Goal: Task Accomplishment & Management: Use online tool/utility

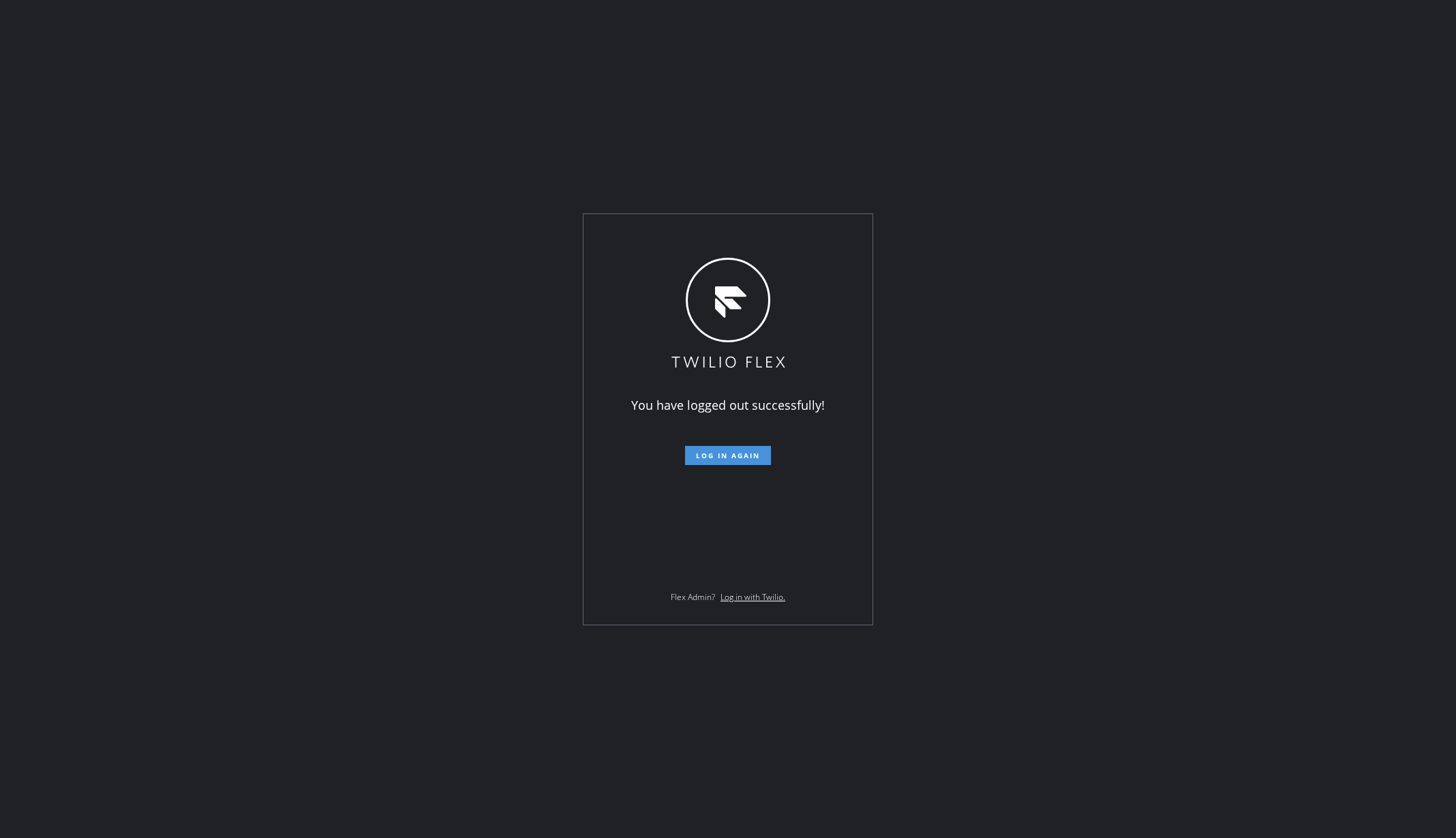
click at [718, 451] on span "Log in again" at bounding box center [728, 456] width 64 height 9
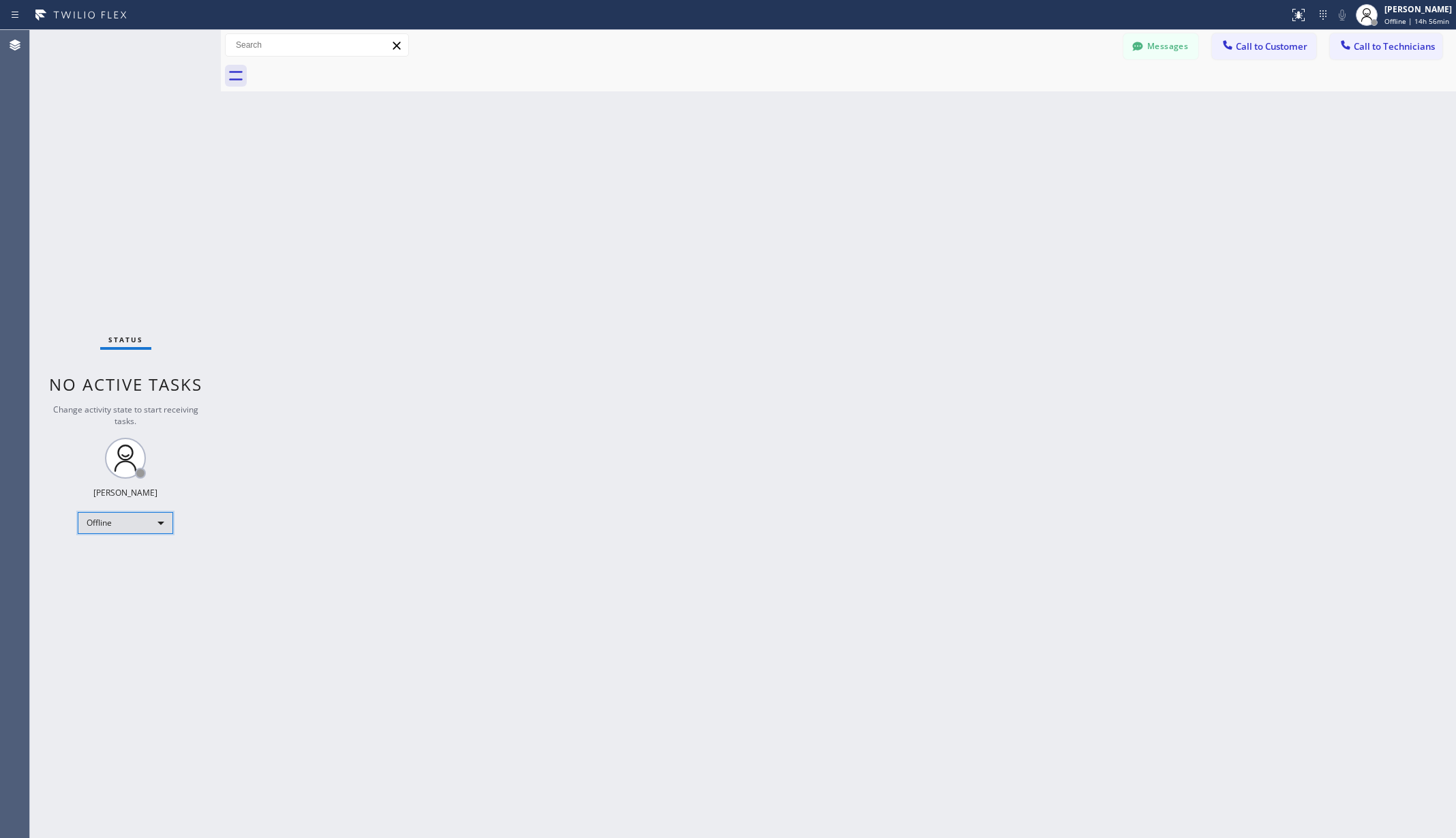
click at [115, 515] on div "Offline" at bounding box center [126, 523] width 96 height 22
click at [115, 580] on li "Unavailable" at bounding box center [124, 576] width 92 height 17
click at [440, 565] on div "Back to Dashboard Change Sender ID Customers Technicians AA [PERSON_NAME] [DATE…" at bounding box center [838, 435] width 1236 height 809
